Goal: Use online tool/utility: Utilize a website feature to perform a specific function

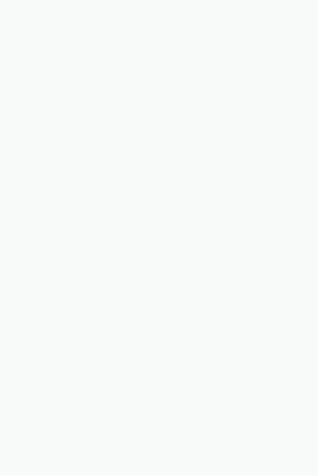
click at [158, 237] on body "Sorry, this feature is not available in the demo OK" at bounding box center [159, 238] width 318 height 476
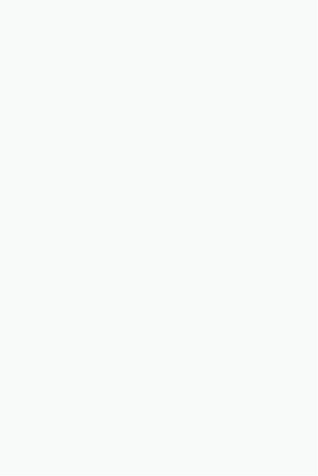
click at [158, 237] on body "Sorry, this feature is not available in the demo OK" at bounding box center [159, 238] width 318 height 476
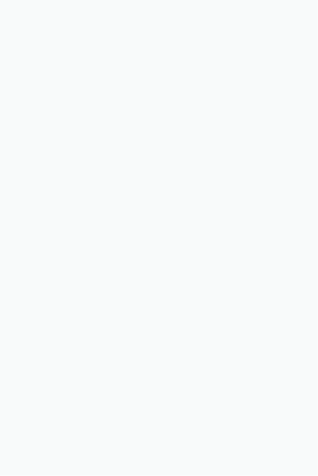
click at [158, 237] on body "Sorry, this feature is not available in the demo OK" at bounding box center [159, 238] width 318 height 476
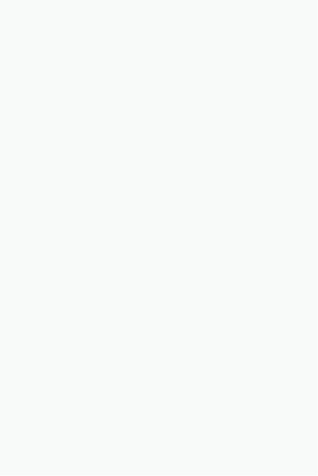
click at [158, 237] on body "Sorry, this feature is not available in the demo OK" at bounding box center [159, 238] width 318 height 476
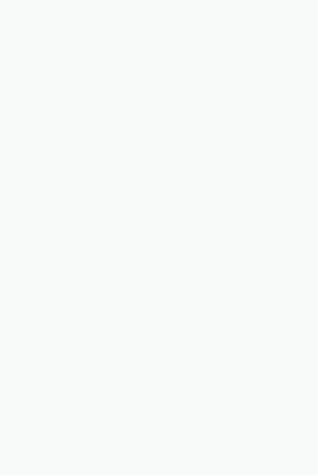
click at [158, 237] on body "Sorry, this feature is not available in the demo OK" at bounding box center [159, 238] width 318 height 476
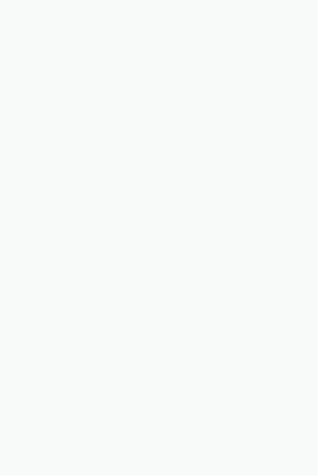
click at [158, 237] on body "Sorry, this feature is not available in the demo OK" at bounding box center [159, 238] width 318 height 476
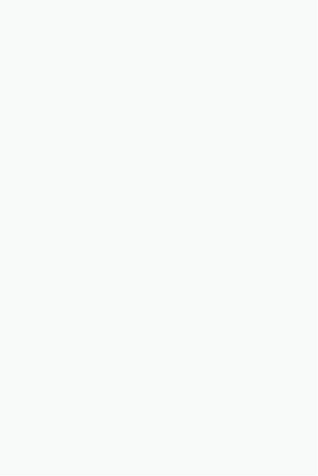
click at [158, 237] on body "Sorry, this feature is not available in the demo OK" at bounding box center [159, 238] width 318 height 476
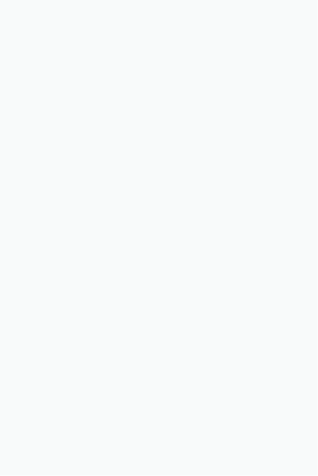
click at [158, 237] on body "Sorry, this feature is not available in the demo OK" at bounding box center [159, 238] width 318 height 476
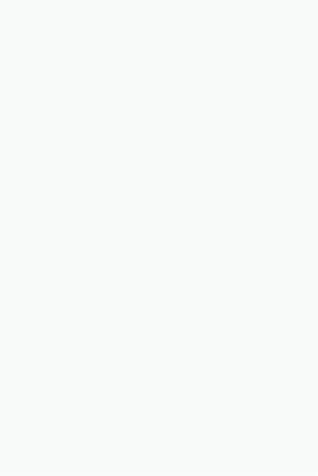
click at [158, 237] on body "Sorry, this feature is not available in the demo OK" at bounding box center [159, 238] width 318 height 476
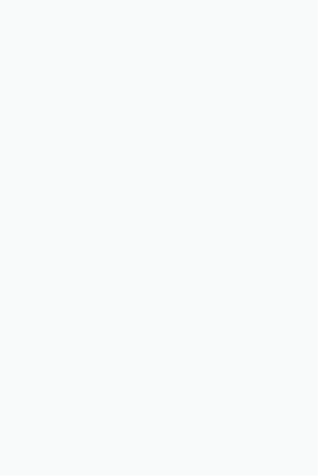
click at [158, 237] on body "Sorry, this feature is not available in the demo OK" at bounding box center [159, 238] width 318 height 476
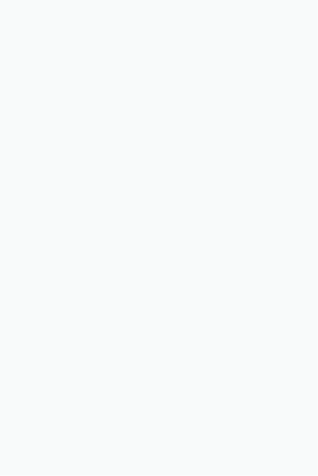
click at [158, 237] on body "Sorry, this feature is not available in the demo OK" at bounding box center [159, 238] width 318 height 476
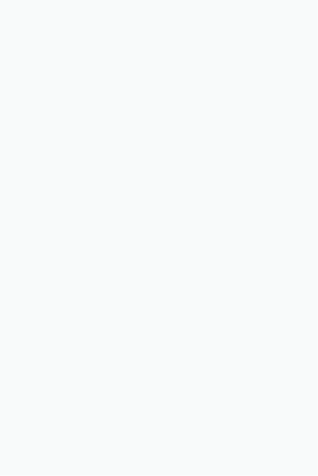
click at [158, 237] on body "Sorry, this feature is not available in the demo OK" at bounding box center [159, 238] width 318 height 476
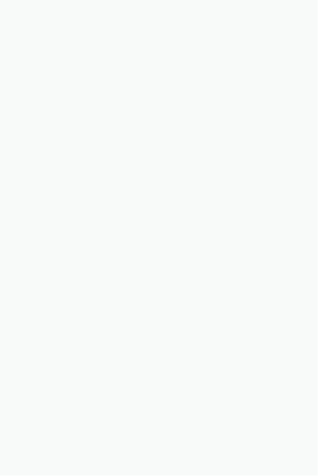
click at [158, 237] on body "Sorry, this feature is not available in the demo OK" at bounding box center [159, 238] width 318 height 476
